Goal: Information Seeking & Learning: Learn about a topic

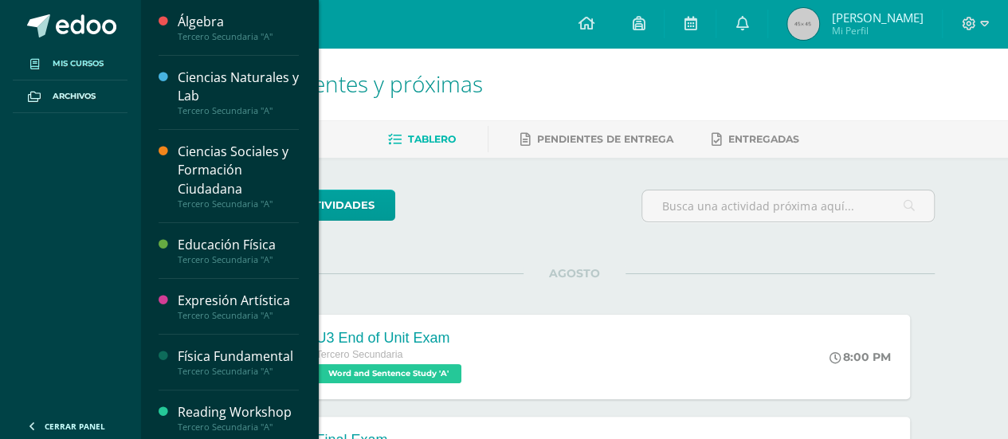
click at [51, 61] on link "Mis cursos" at bounding box center [70, 64] width 115 height 33
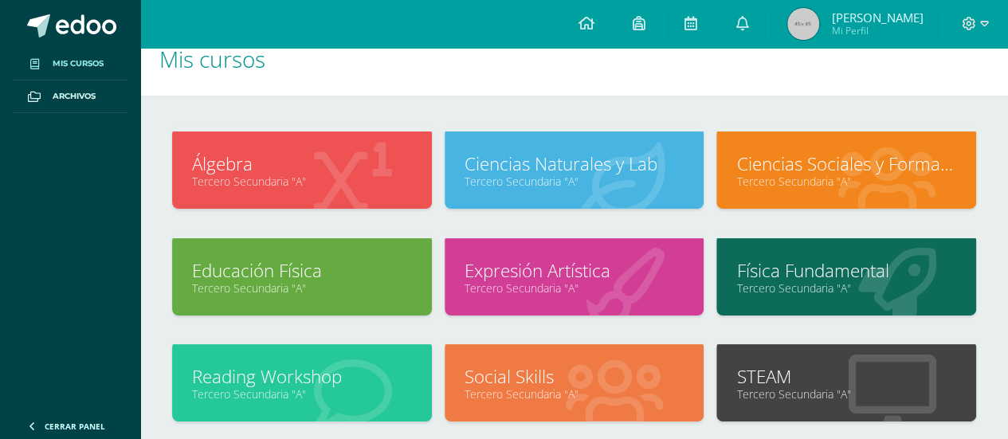
scroll to position [19, 0]
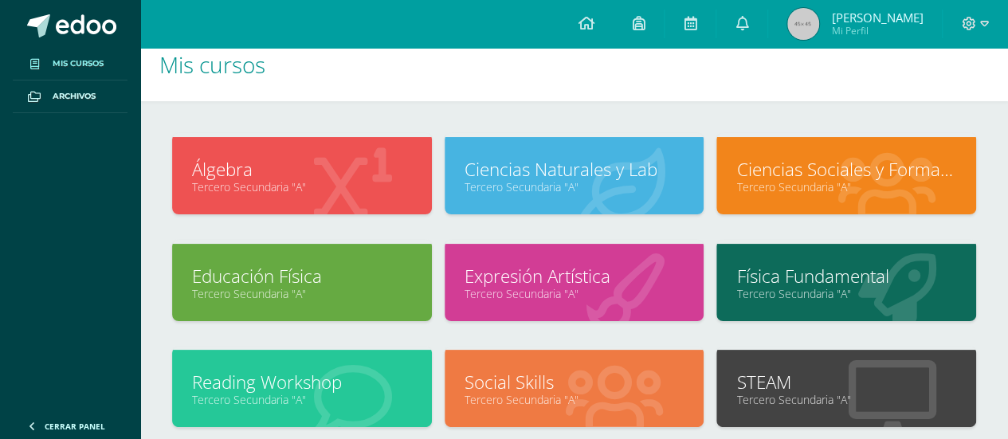
click at [824, 281] on link "Física Fundamental" at bounding box center [846, 276] width 220 height 25
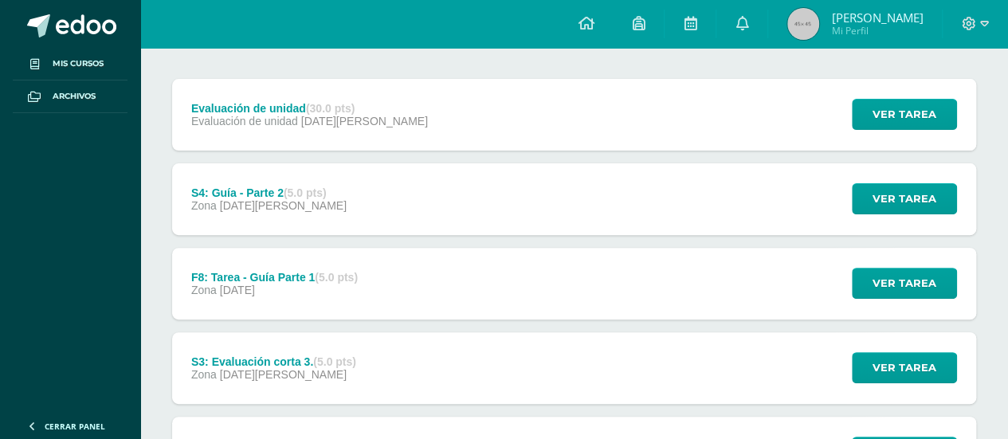
scroll to position [188, 0]
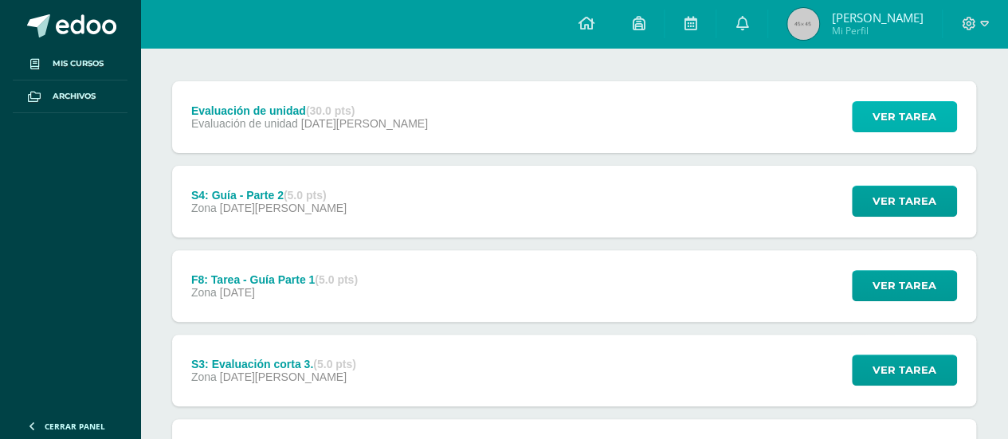
click at [921, 116] on span "Ver tarea" at bounding box center [905, 116] width 64 height 29
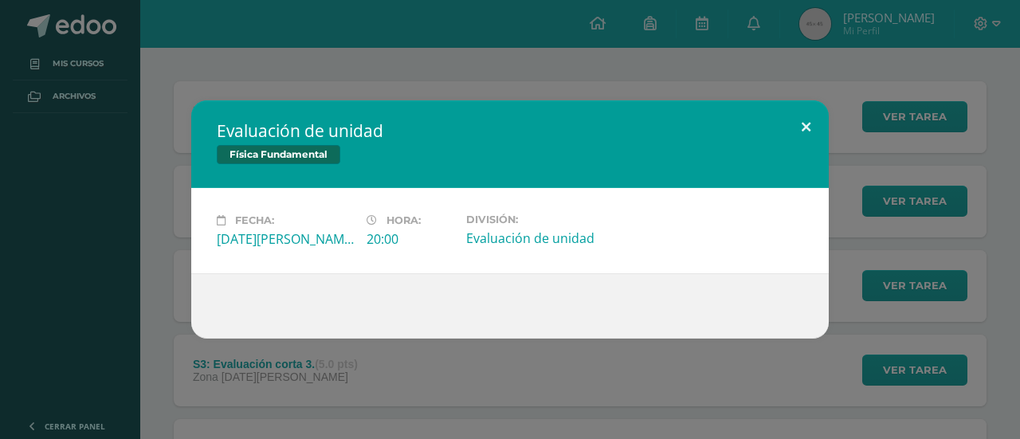
click at [810, 126] on button at bounding box center [805, 127] width 45 height 54
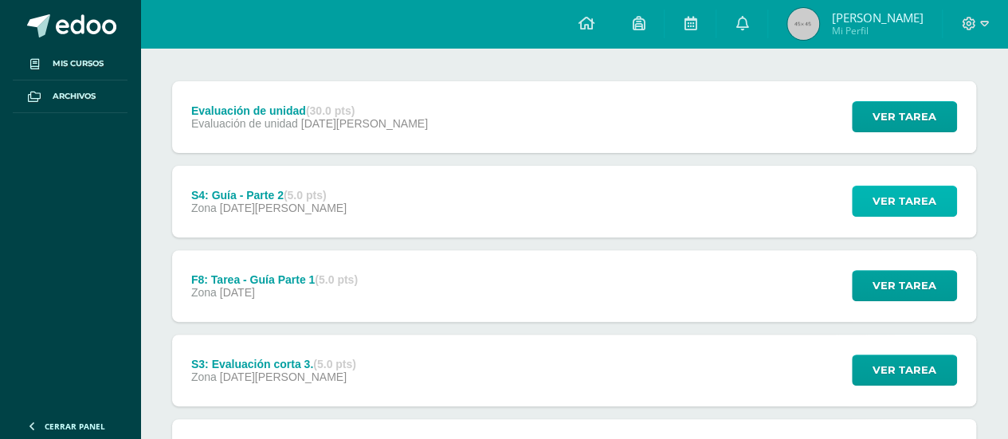
click at [904, 190] on span "Ver tarea" at bounding box center [905, 200] width 64 height 29
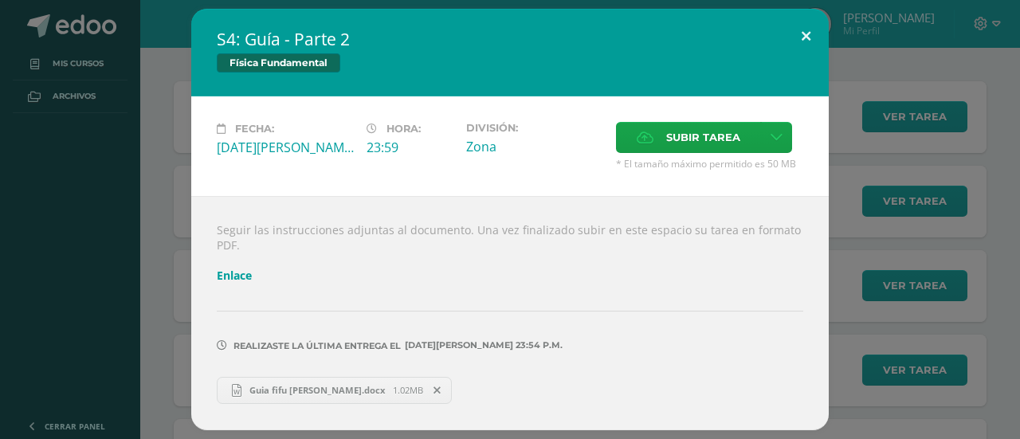
click at [811, 39] on button at bounding box center [805, 36] width 45 height 54
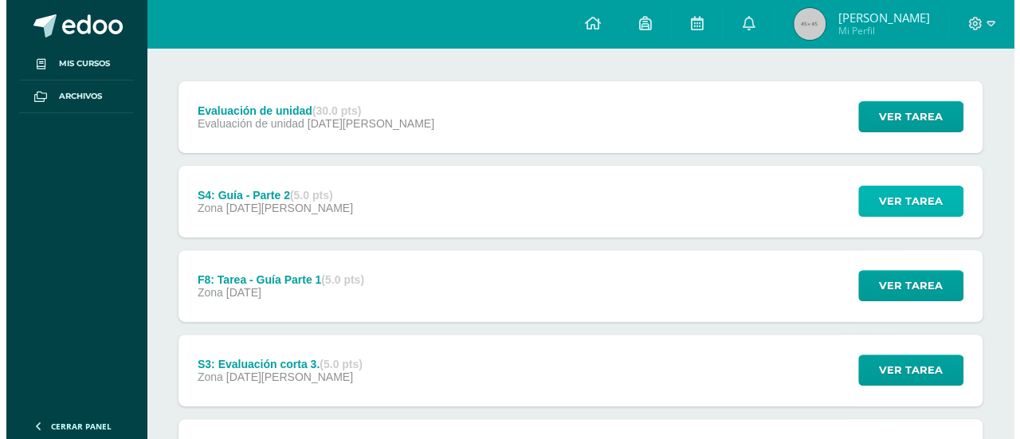
scroll to position [200, 0]
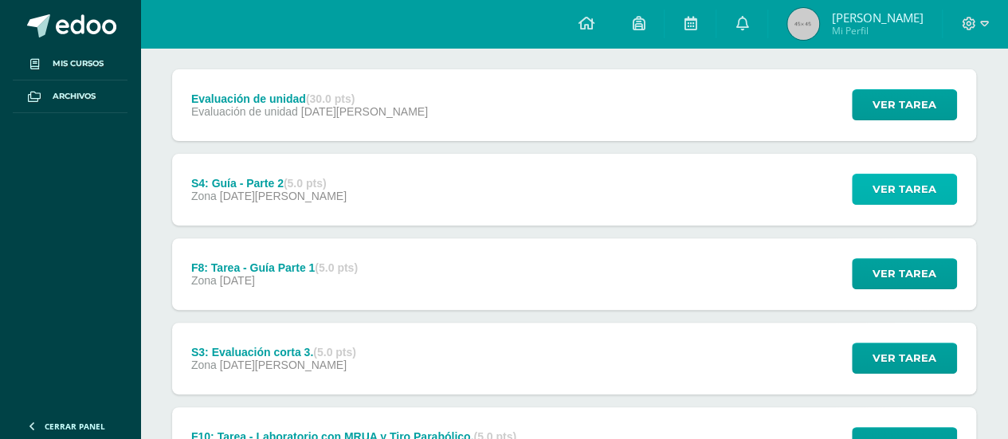
click at [872, 185] on button "Ver tarea" at bounding box center [904, 189] width 105 height 31
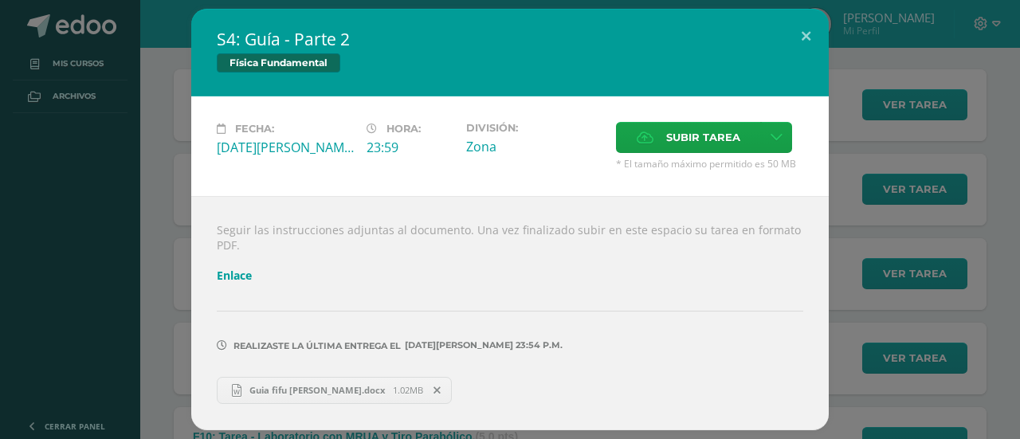
click at [223, 277] on link "Enlace" at bounding box center [234, 275] width 35 height 15
click at [813, 47] on button at bounding box center [805, 36] width 45 height 54
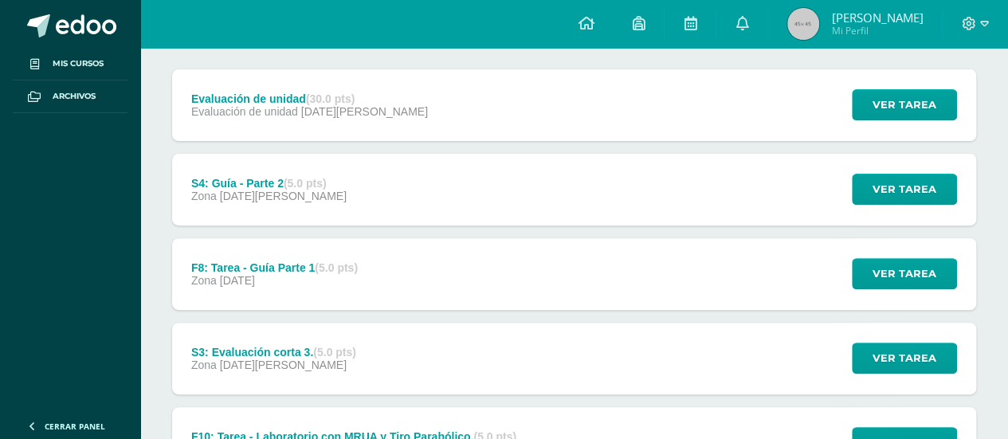
click at [742, 91] on div "Evaluación de unidad (30.0 pts) Evaluación de unidad [DATE][PERSON_NAME] Ver ta…" at bounding box center [574, 105] width 804 height 72
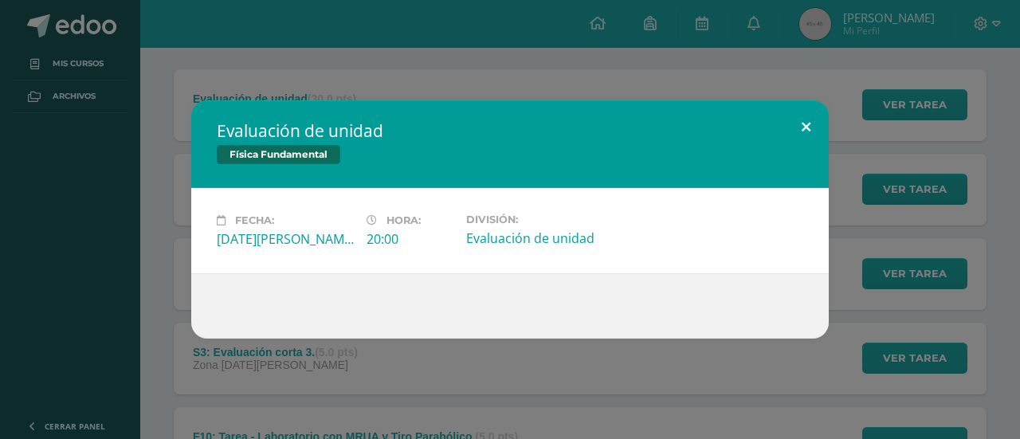
click at [791, 125] on button at bounding box center [805, 127] width 45 height 54
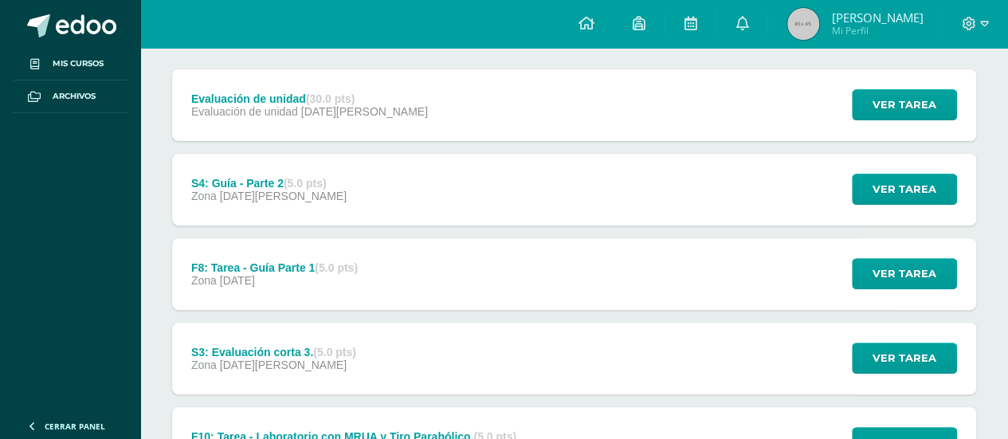
click at [674, 202] on div "S4: Guía - Parte 2 (5.0 pts) Zona [DATE][PERSON_NAME] Ver tarea S4: Guía - Part…" at bounding box center [574, 190] width 804 height 72
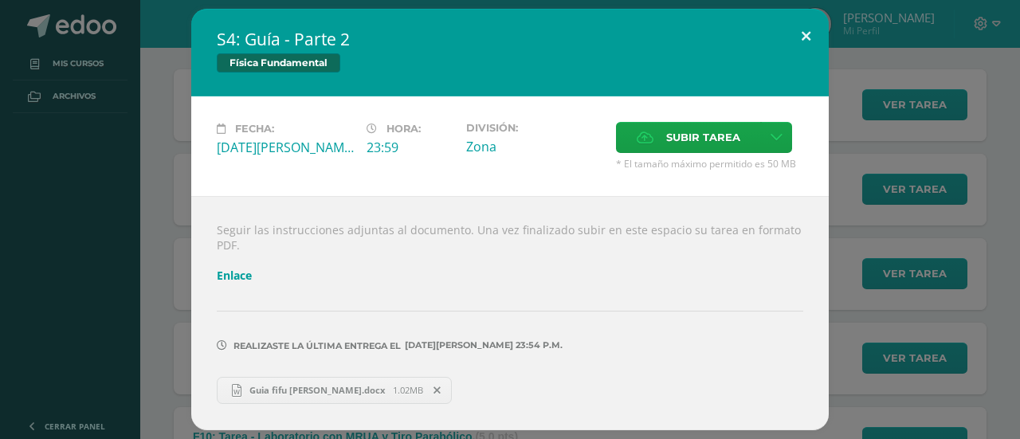
click at [813, 38] on button at bounding box center [805, 36] width 45 height 54
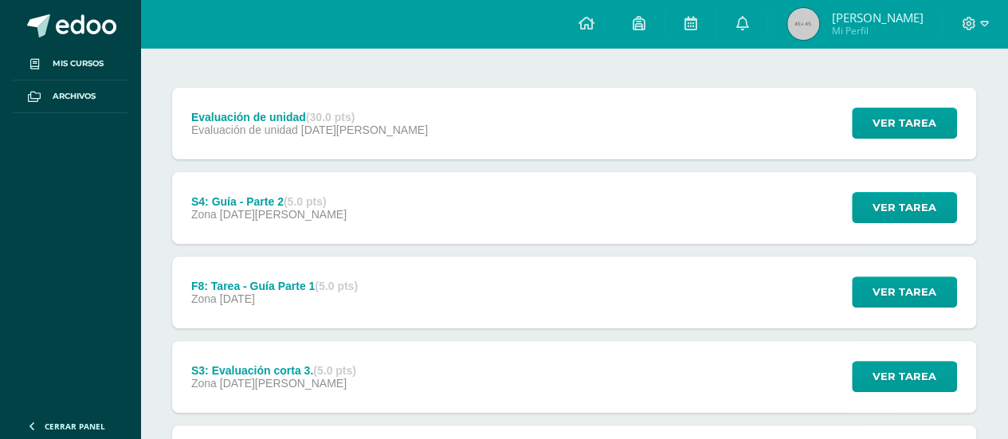
scroll to position [182, 0]
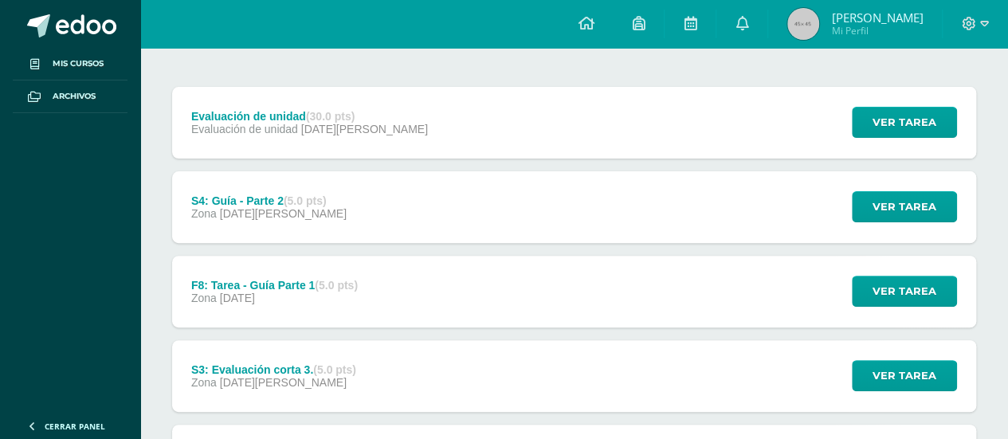
click at [607, 273] on div "F8: Tarea - Guía Parte 1 (5.0 pts) Zona [DATE] Ver tarea F8: Tarea - Guía Parte…" at bounding box center [574, 292] width 804 height 72
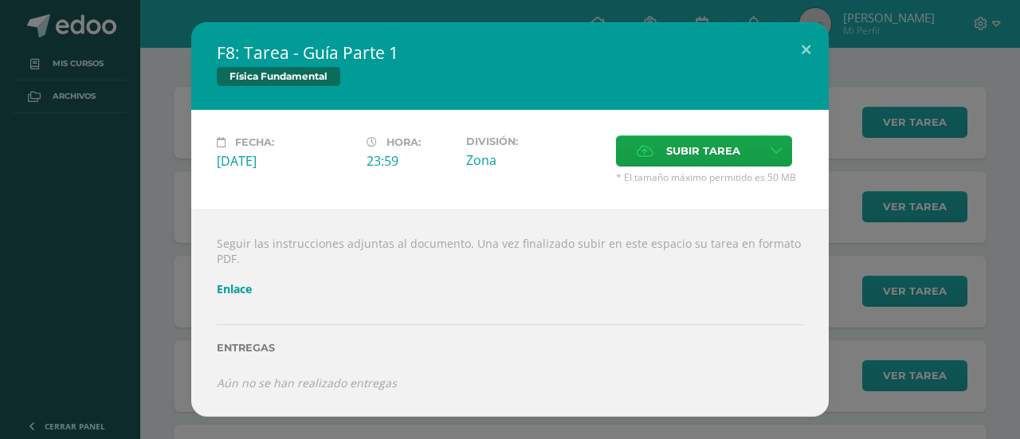
click at [245, 281] on div "Seguir las instrucciones adjuntas al documento. Una vez finalizado subir en est…" at bounding box center [510, 313] width 638 height 206
click at [250, 288] on link "Enlace" at bounding box center [234, 288] width 35 height 15
click at [814, 65] on button at bounding box center [805, 49] width 45 height 54
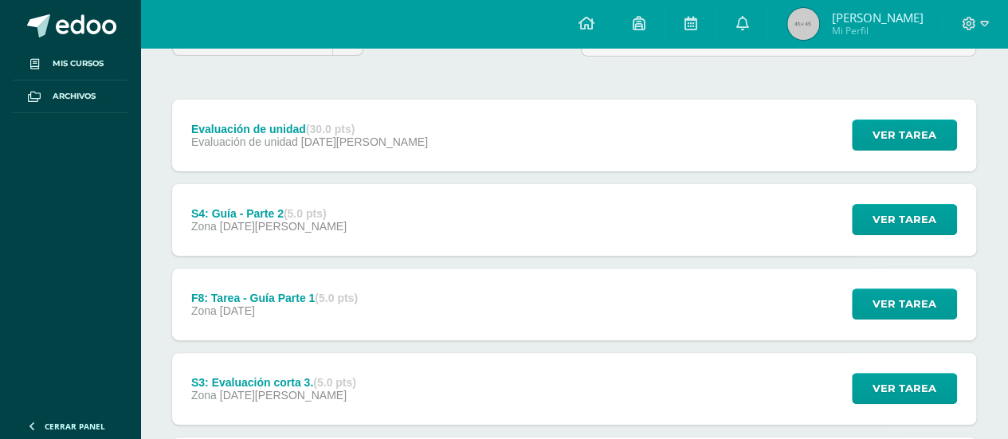
scroll to position [201, 0]
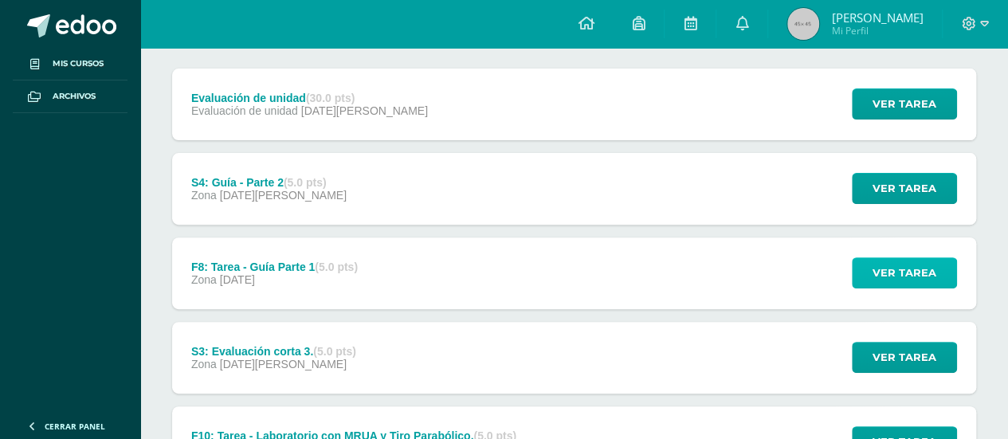
click at [931, 283] on span "Ver tarea" at bounding box center [905, 272] width 64 height 29
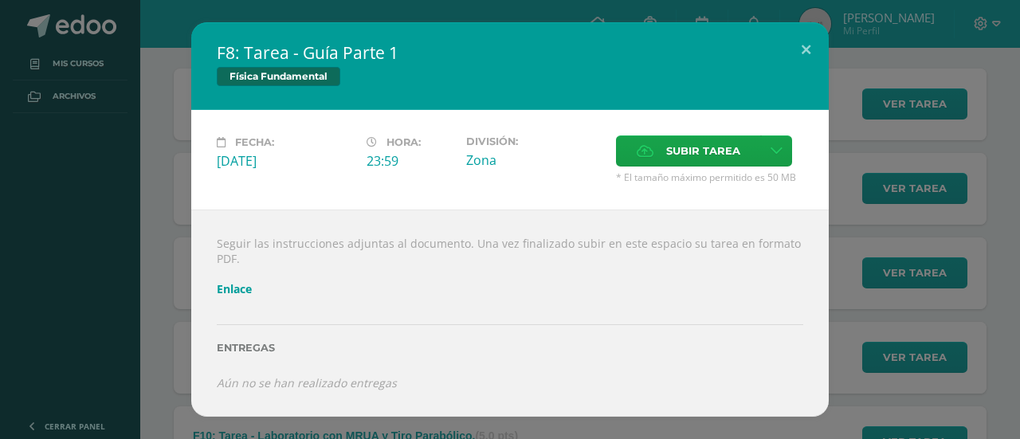
click at [230, 293] on link "Enlace" at bounding box center [234, 288] width 35 height 15
click at [803, 53] on button at bounding box center [805, 49] width 45 height 54
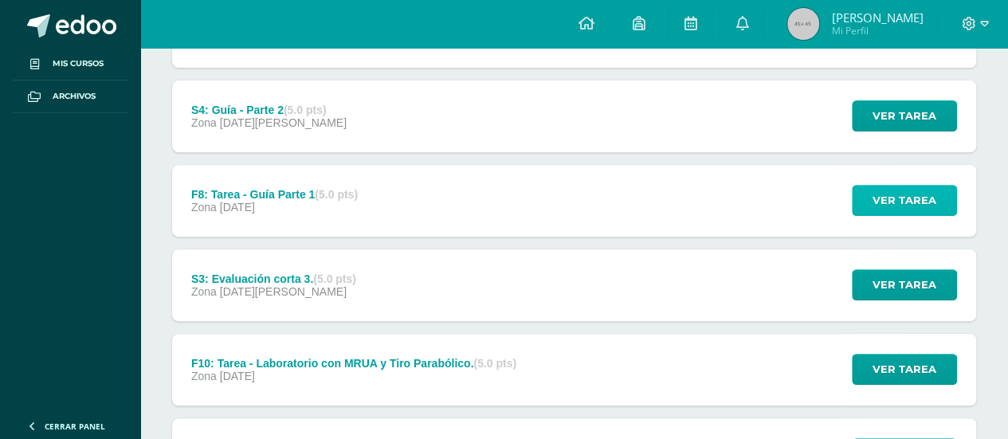
scroll to position [263, 0]
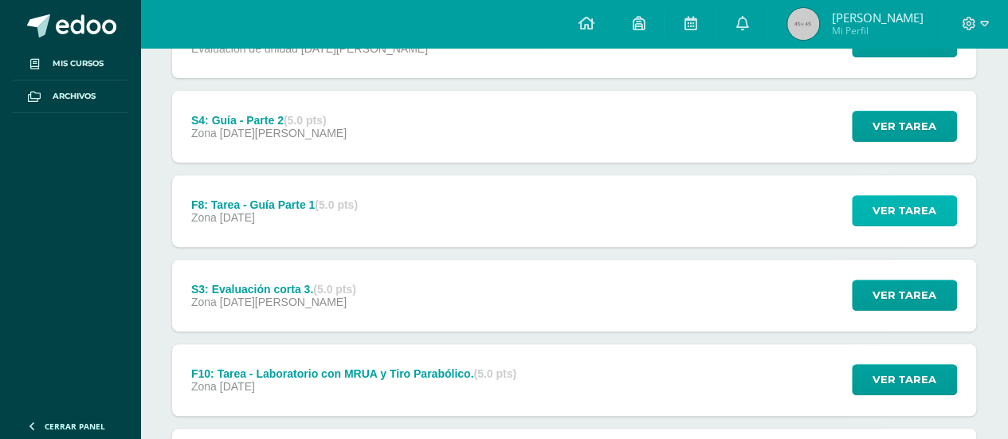
click at [860, 206] on button "Ver tarea" at bounding box center [904, 210] width 105 height 31
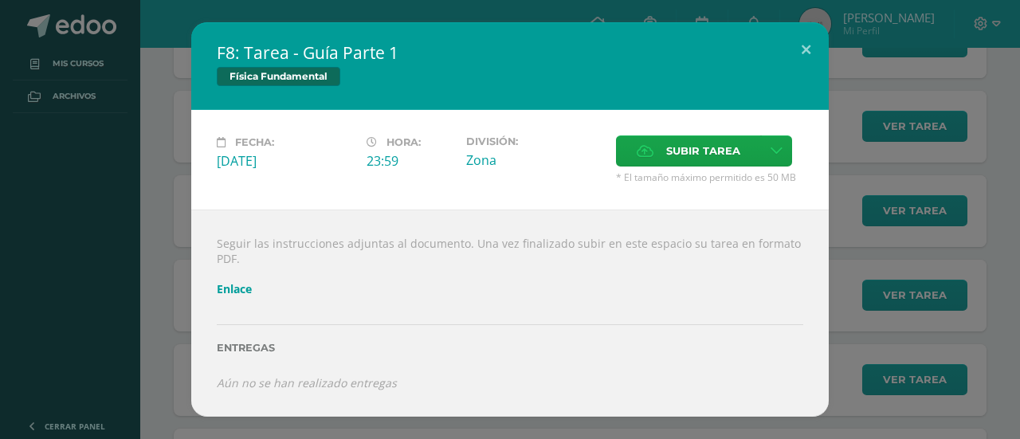
click at [242, 288] on link "Enlace" at bounding box center [234, 288] width 35 height 15
click at [797, 55] on button at bounding box center [805, 49] width 45 height 54
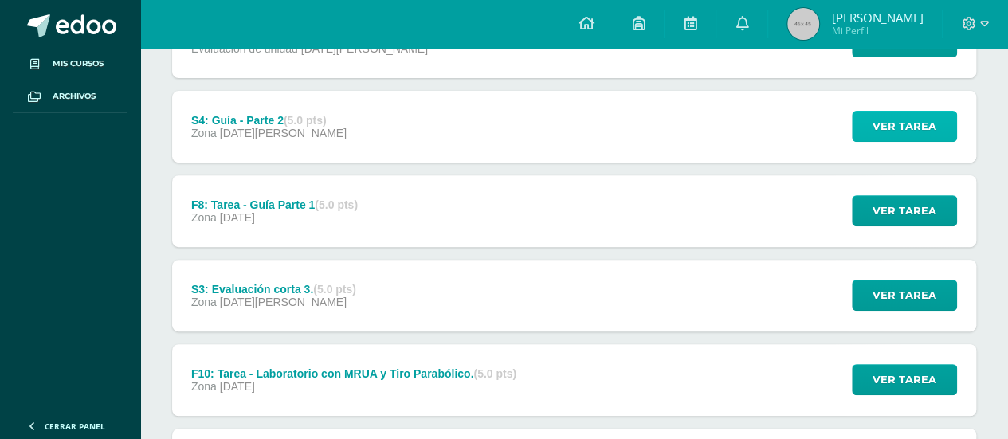
click at [864, 126] on button "Ver tarea" at bounding box center [904, 126] width 105 height 31
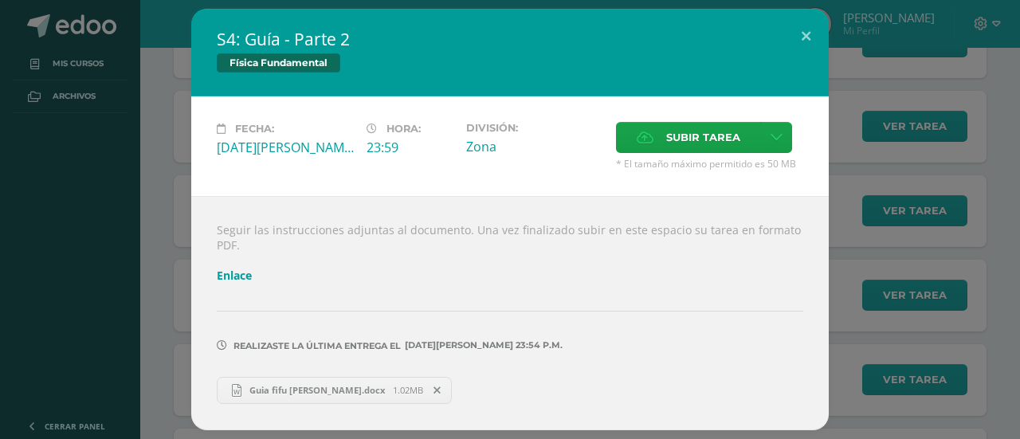
click at [252, 269] on link "Enlace" at bounding box center [234, 275] width 35 height 15
click at [808, 32] on button at bounding box center [805, 36] width 45 height 54
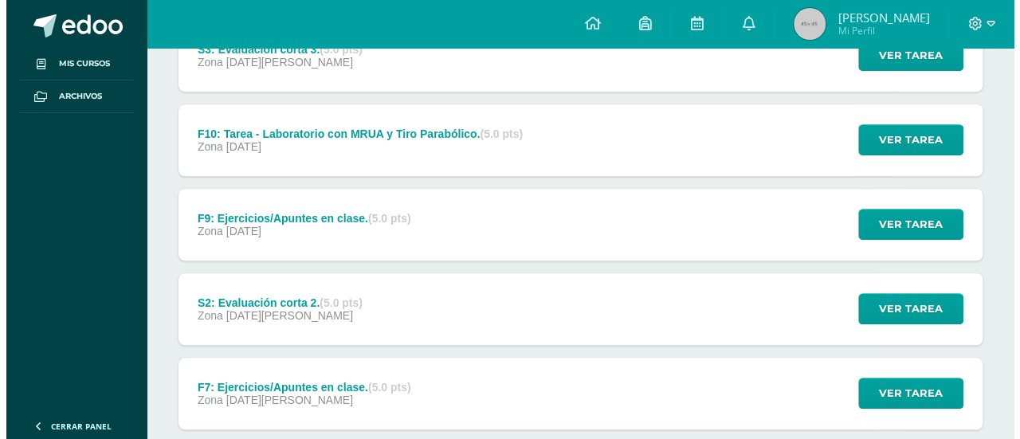
scroll to position [508, 0]
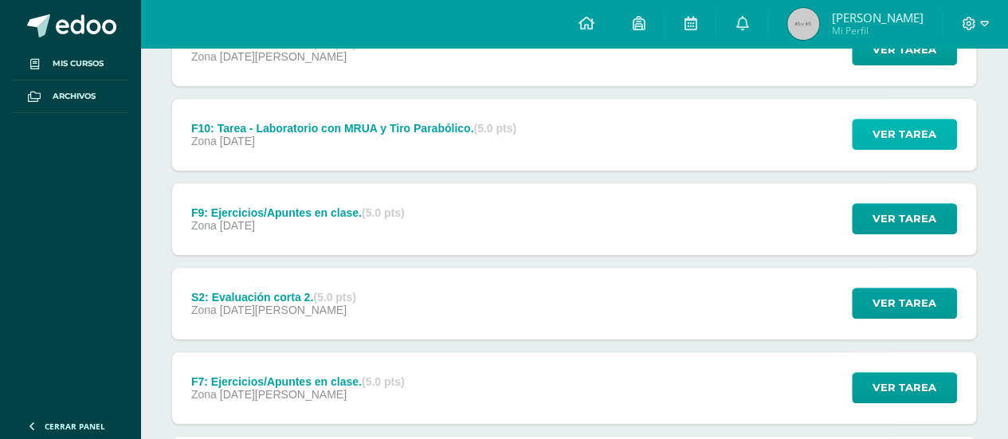
click at [878, 139] on span "Ver tarea" at bounding box center [905, 134] width 64 height 29
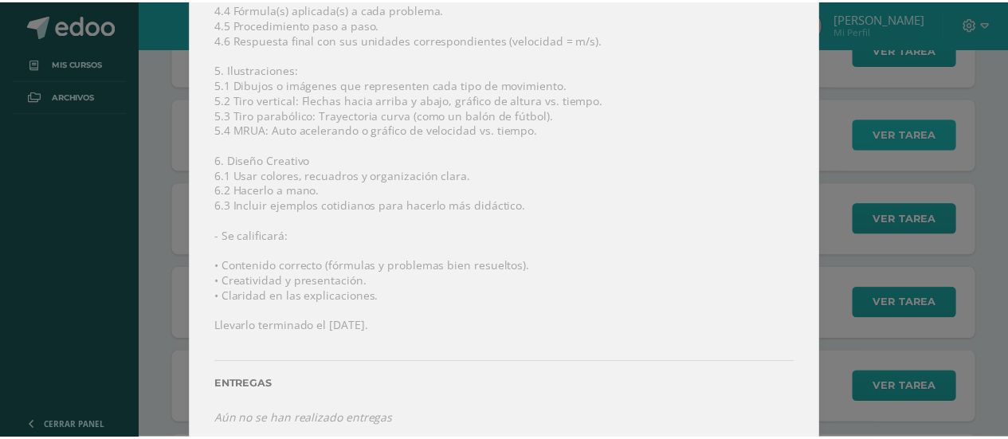
scroll to position [551, 0]
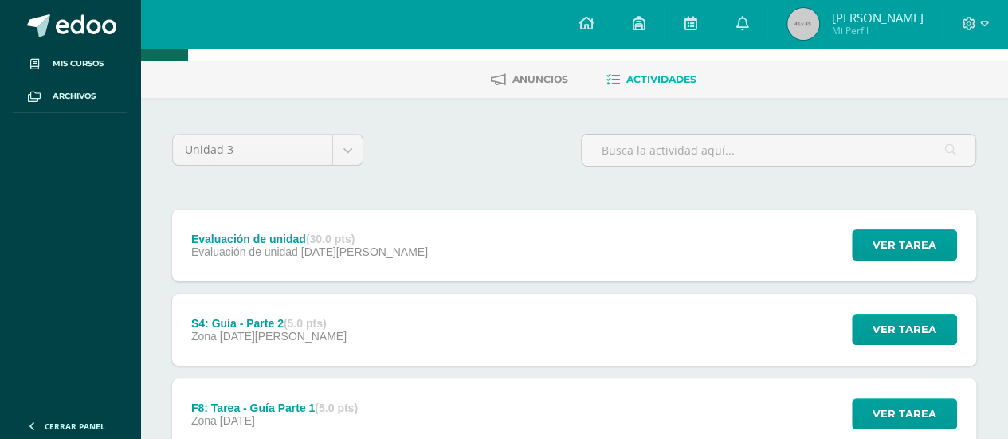
scroll to position [0, 0]
